Goal: Information Seeking & Learning: Learn about a topic

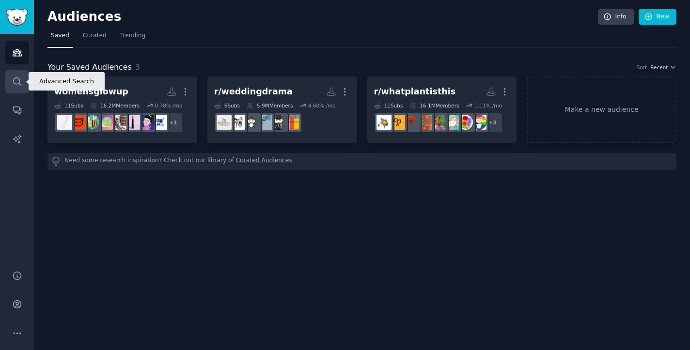
click at [19, 89] on link "Search" at bounding box center [17, 82] width 24 height 24
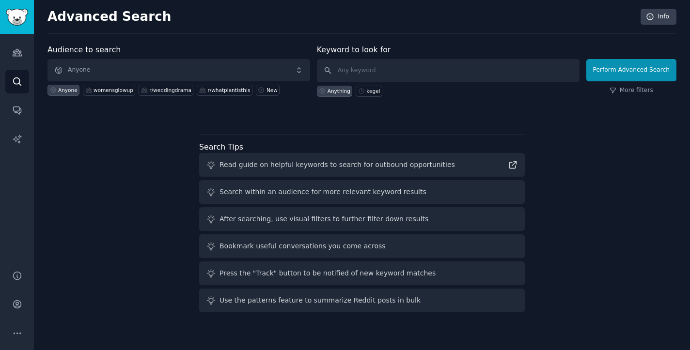
click at [199, 68] on span "Anyone" at bounding box center [179, 70] width 263 height 22
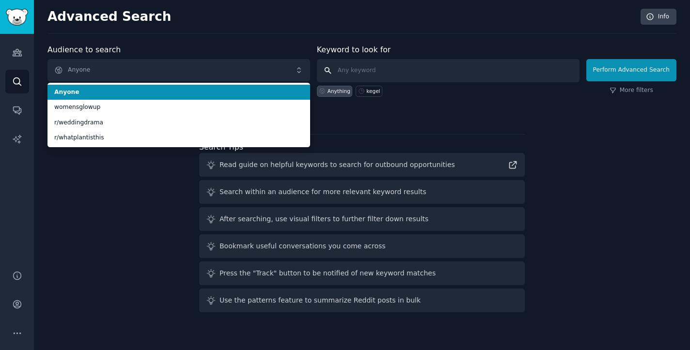
click at [407, 76] on input "text" at bounding box center [448, 70] width 263 height 23
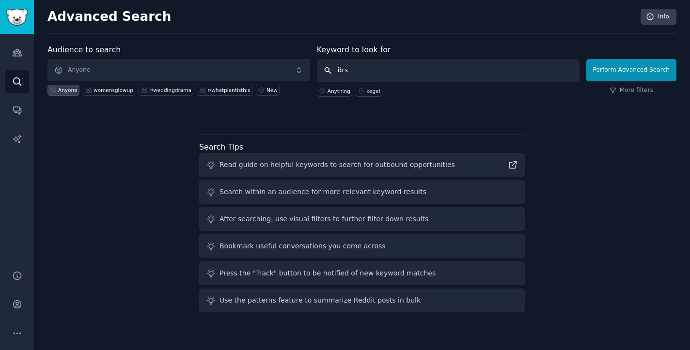
type input "[MEDICAL_DATA]"
click at [633, 70] on button "Perform Advanced Search" at bounding box center [632, 70] width 90 height 22
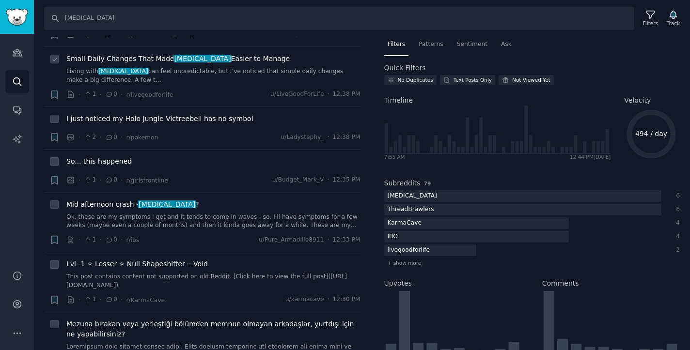
scroll to position [94, 0]
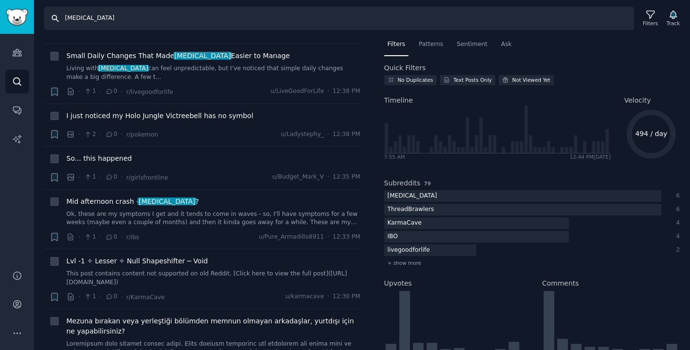
drag, startPoint x: 157, startPoint y: 22, endPoint x: 62, endPoint y: 16, distance: 94.7
click at [62, 16] on input "[MEDICAL_DATA]" at bounding box center [339, 18] width 590 height 23
type input "bean"
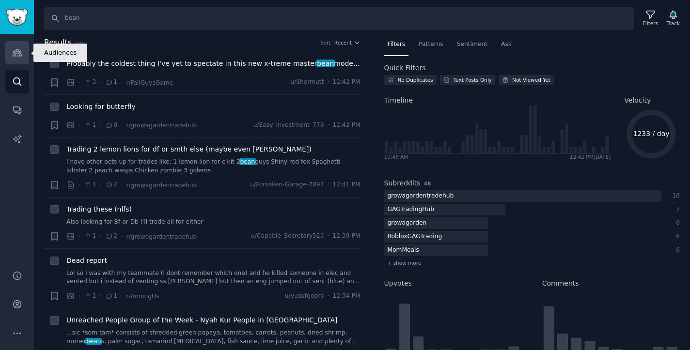
click at [14, 50] on icon "Sidebar" at bounding box center [17, 53] width 10 height 10
